Goal: Navigation & Orientation: Go to known website

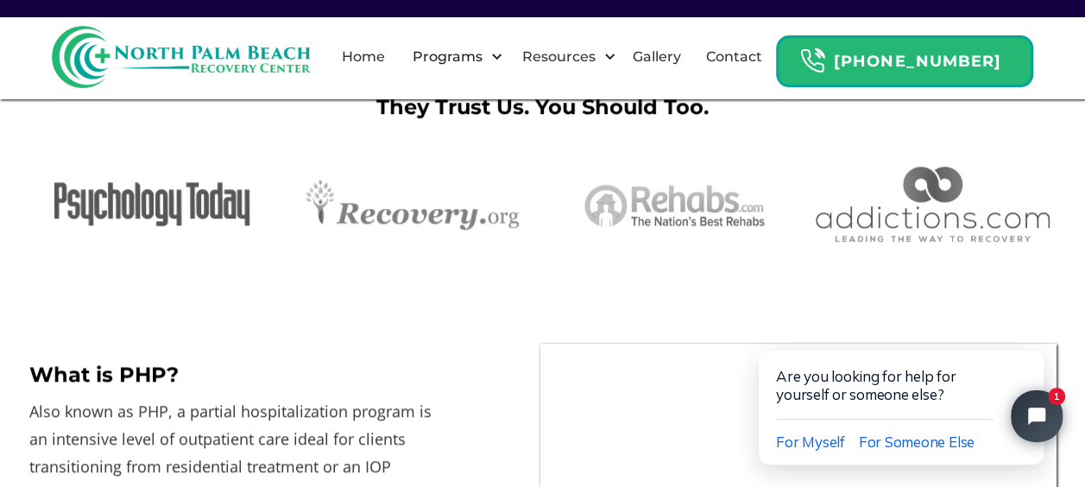
scroll to position [379, 0]
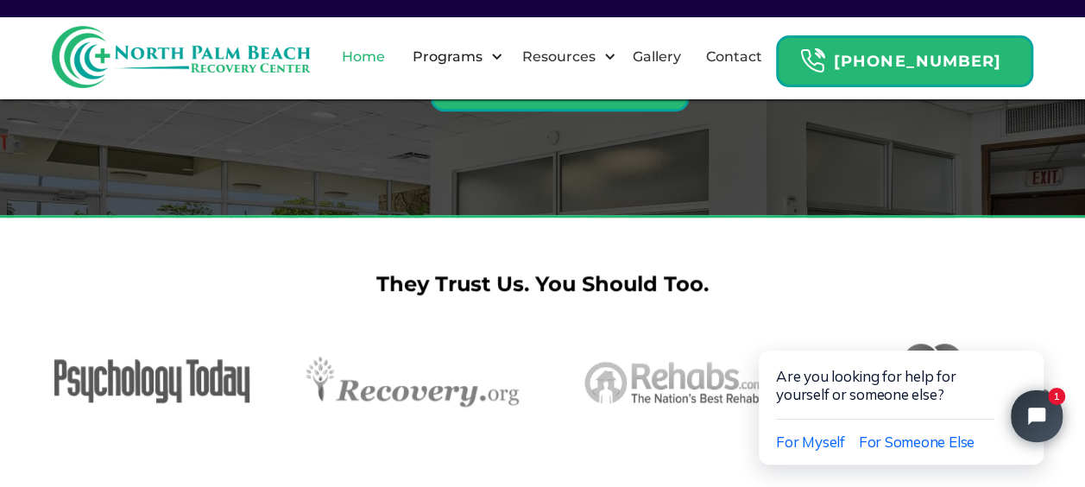
click at [387, 73] on link "Home" at bounding box center [364, 56] width 64 height 55
